Goal: Task Accomplishment & Management: Manage account settings

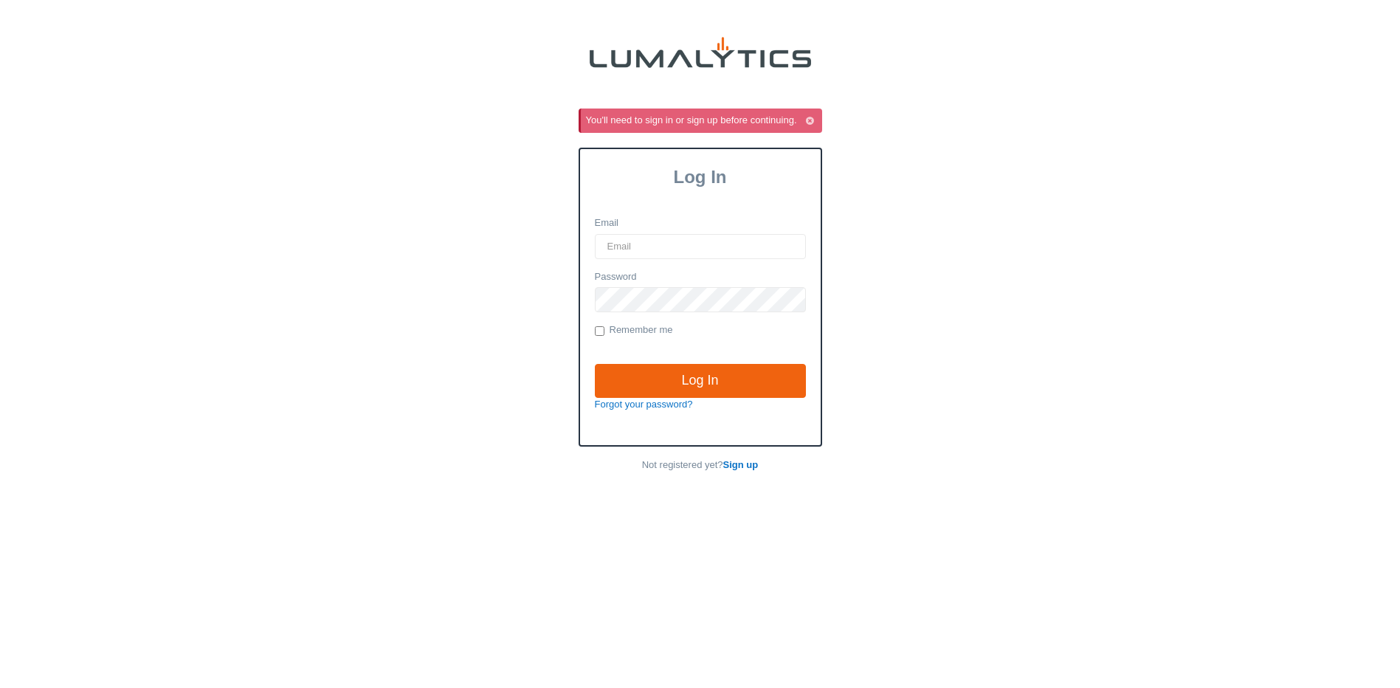
type input "slatsch@valleytruckparts.com"
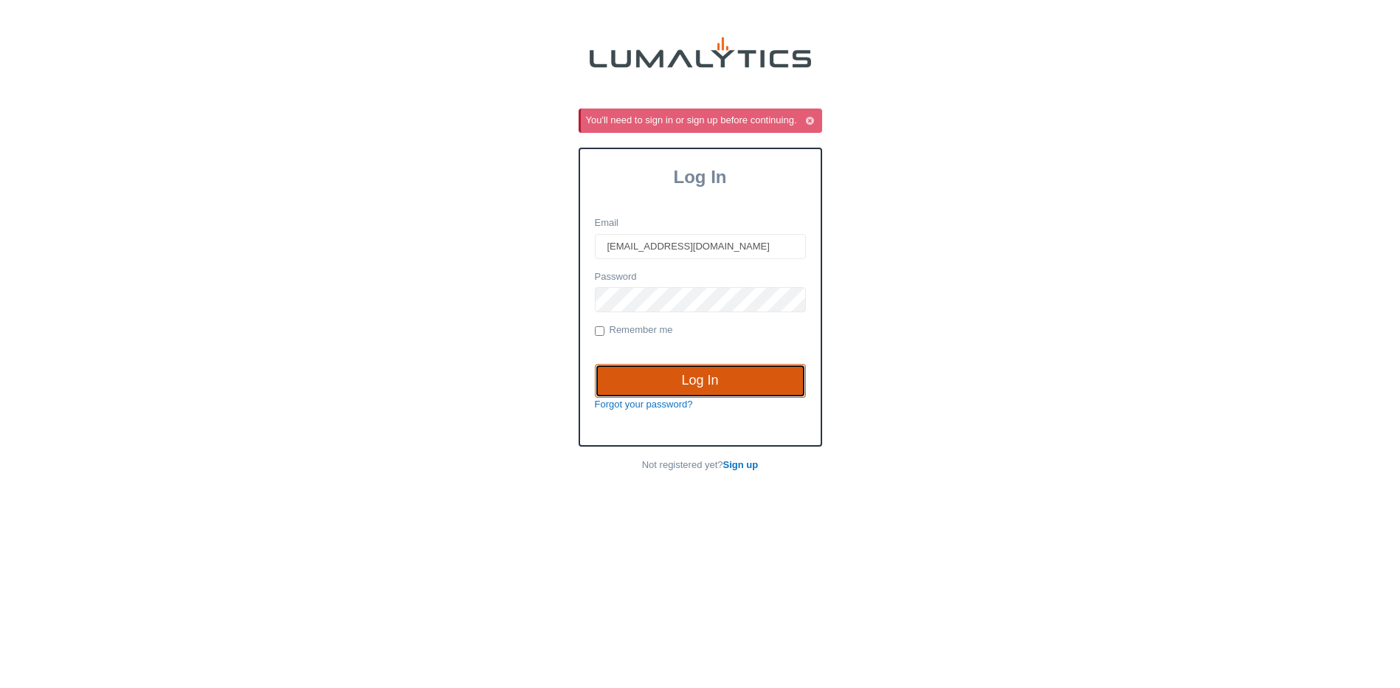
drag, startPoint x: 0, startPoint y: 0, endPoint x: 653, endPoint y: 373, distance: 751.6
click at [653, 373] on input "Log In" at bounding box center [700, 381] width 211 height 34
